Goal: Check status

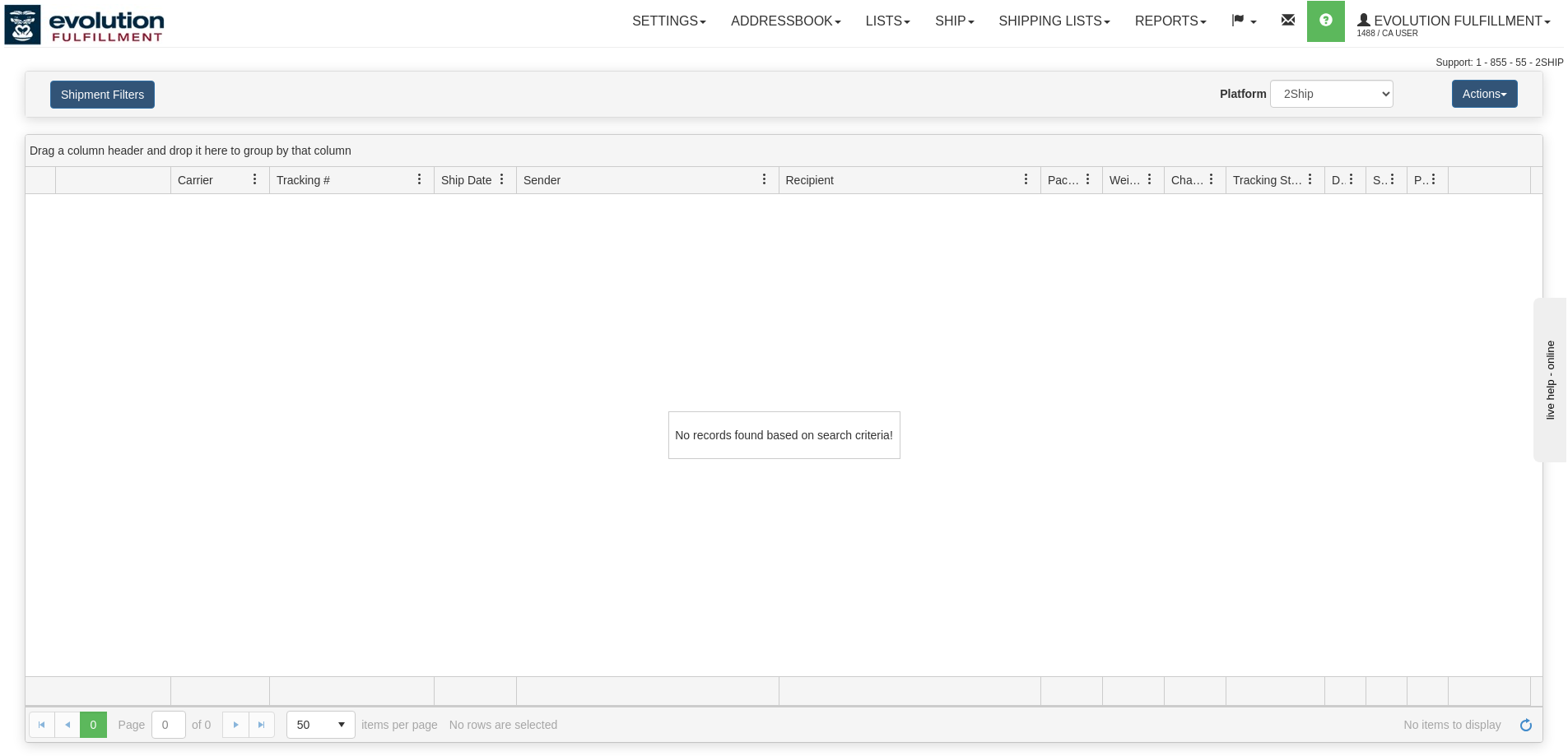
click at [47, 33] on img at bounding box center [84, 25] width 160 height 41
click at [1038, 15] on link "Shipping lists" at bounding box center [1055, 22] width 136 height 41
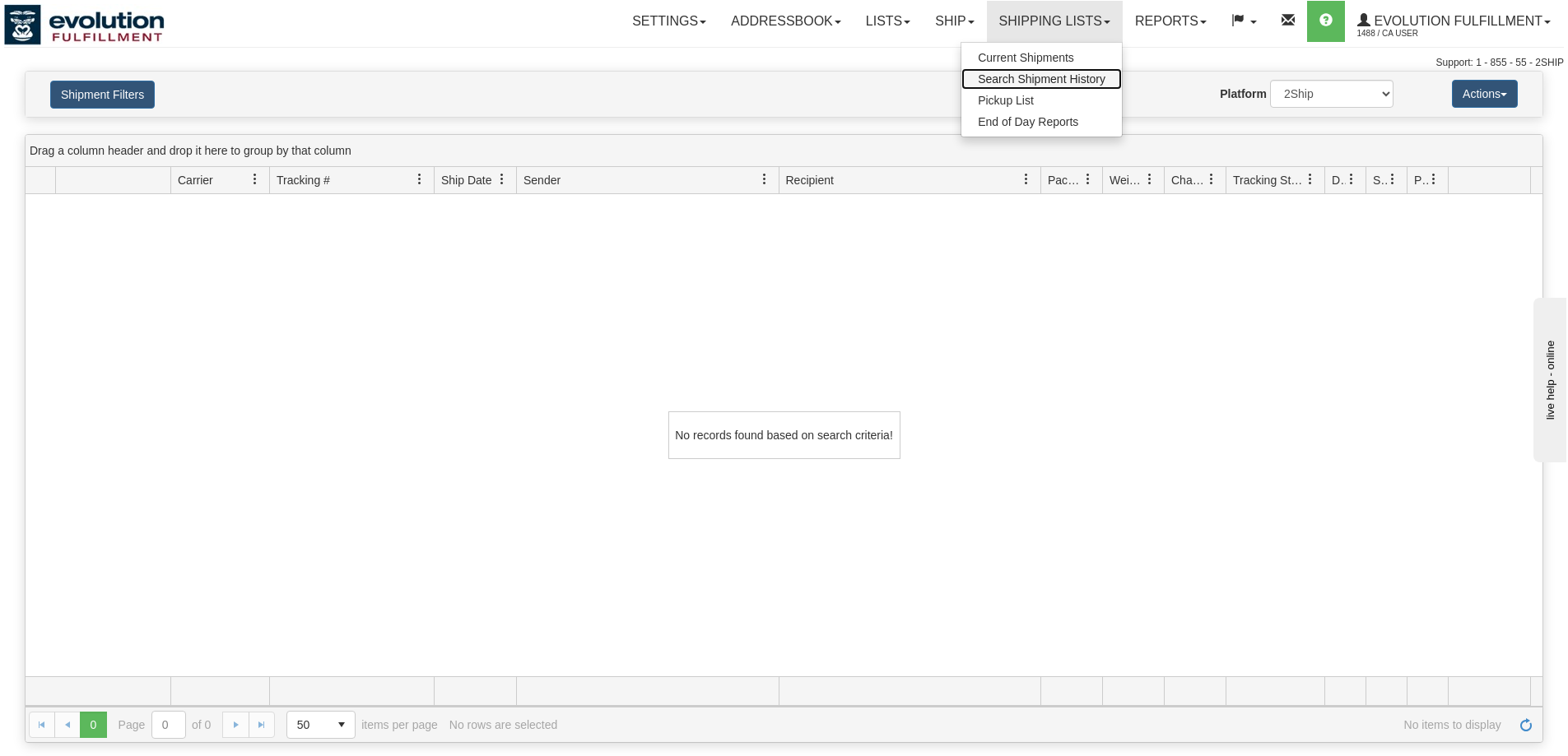
click at [1034, 74] on span "Search Shipment History" at bounding box center [1042, 78] width 128 height 13
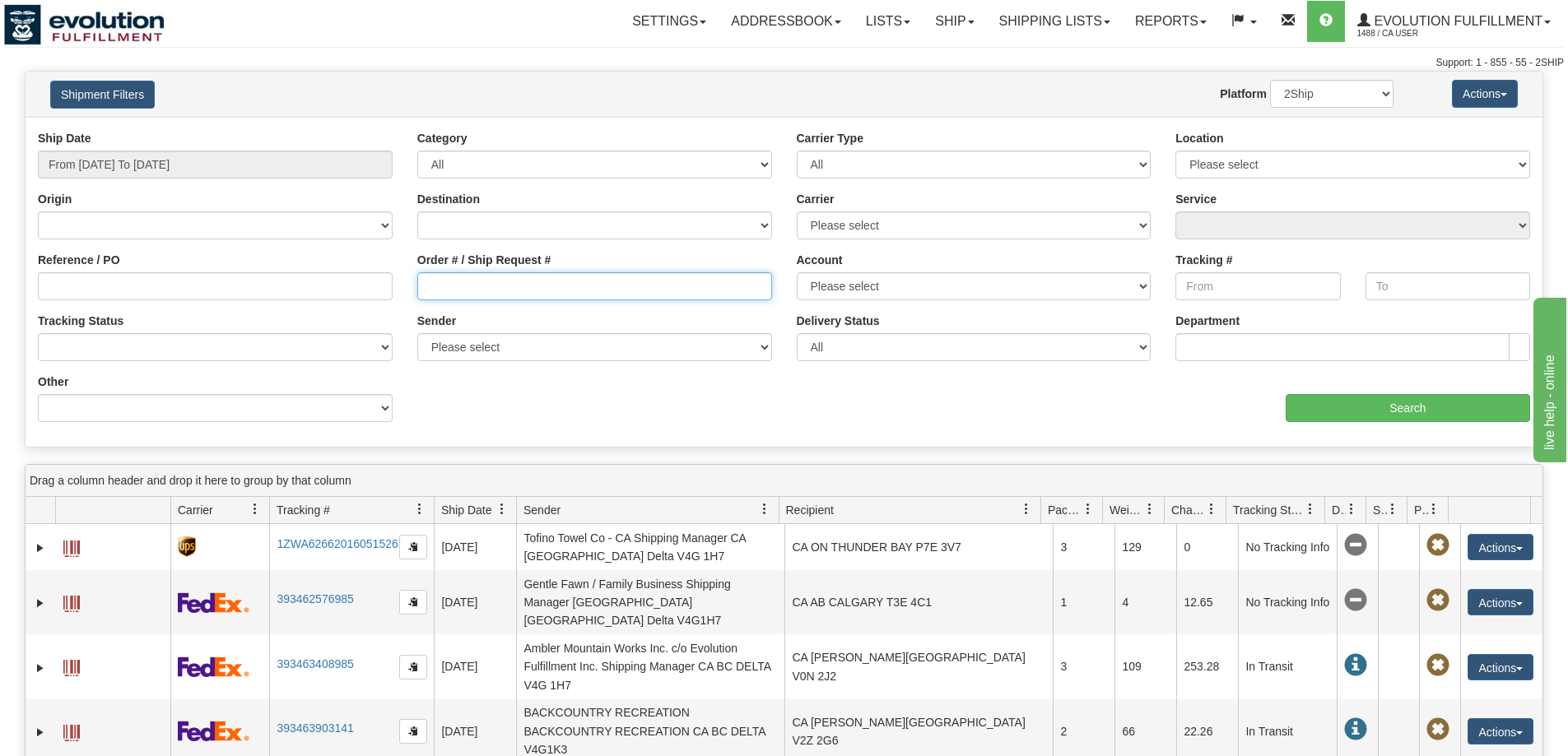
click at [504, 294] on input "Order # / Ship Request #" at bounding box center [594, 286] width 355 height 28
type input "127772"
